Goal: Task Accomplishment & Management: Manage account settings

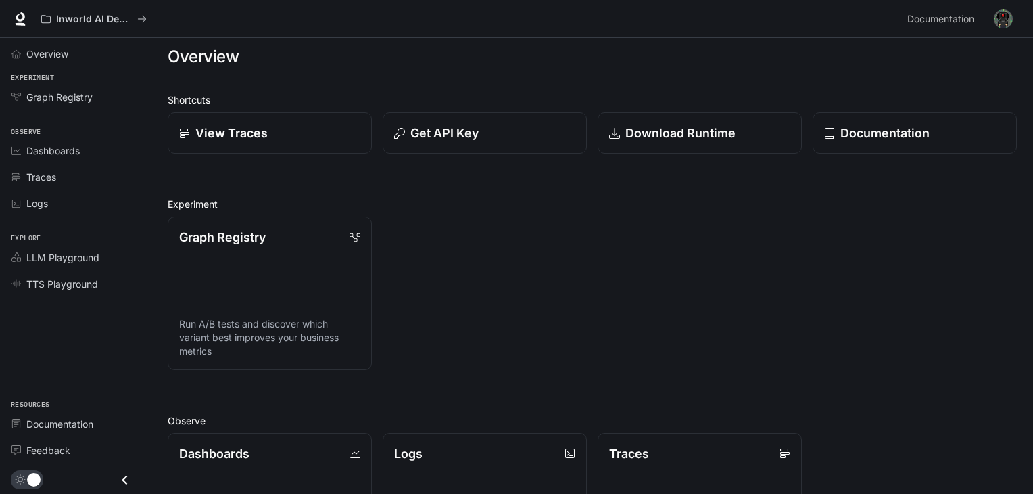
click at [1007, 18] on img "button" at bounding box center [1003, 18] width 19 height 19
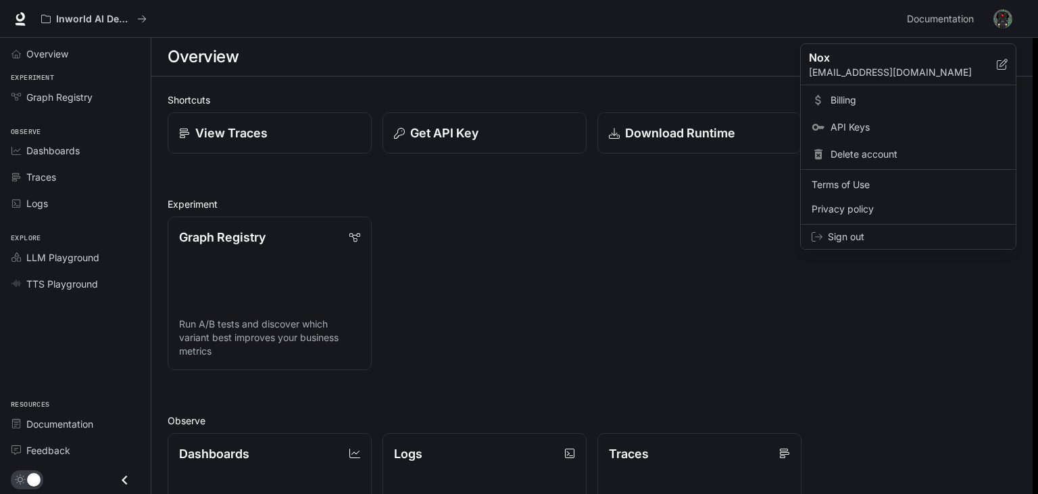
click at [857, 233] on span "Sign out" at bounding box center [916, 237] width 177 height 14
